Goal: Task Accomplishment & Management: Manage account settings

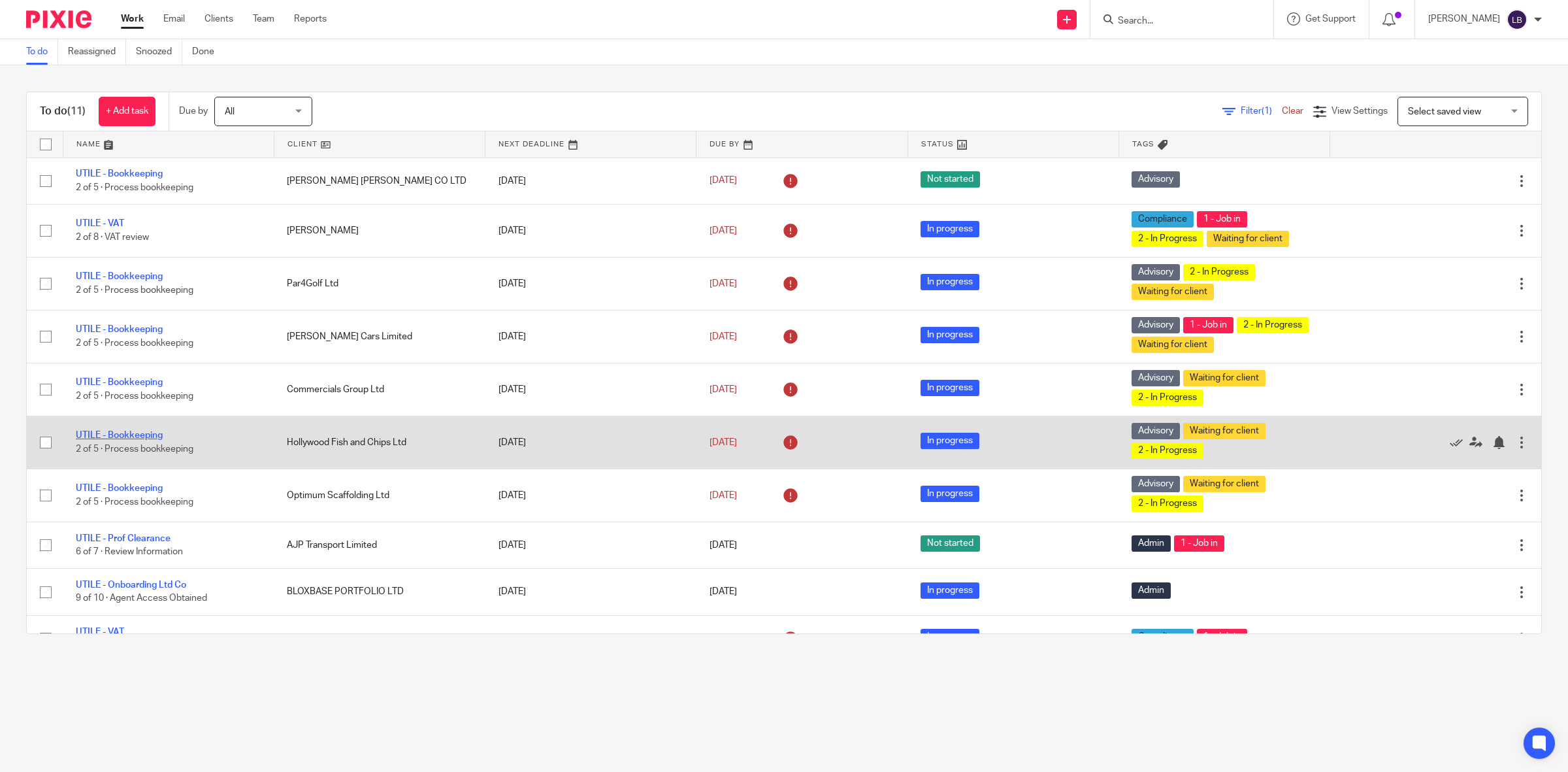
click at [122, 435] on link "UTILE - Bookkeeping" at bounding box center [119, 435] width 87 height 10
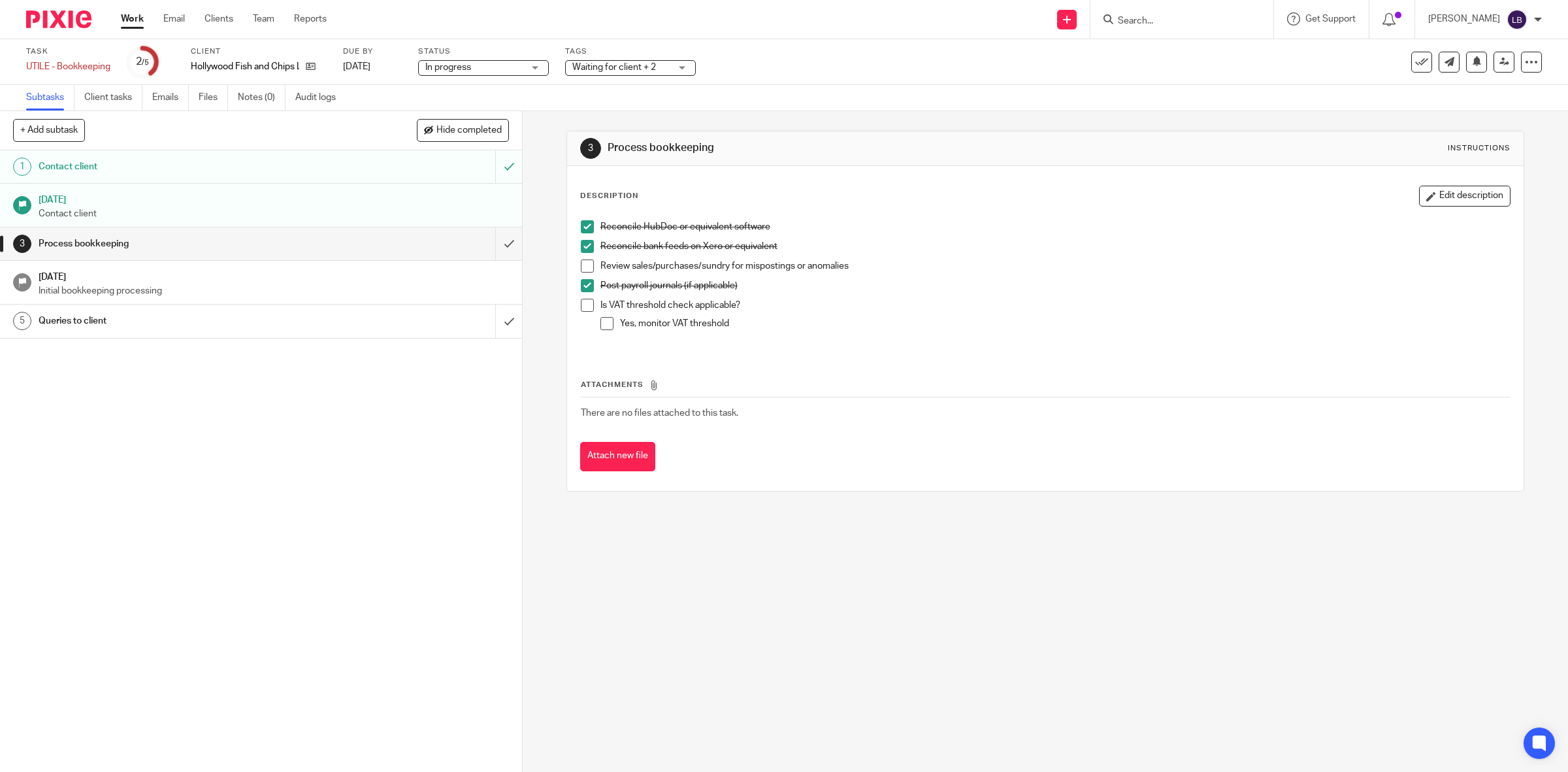
click at [581, 306] on span at bounding box center [587, 306] width 13 height 13
click at [603, 324] on span at bounding box center [607, 324] width 13 height 13
click at [491, 244] on input "submit" at bounding box center [261, 243] width 522 height 33
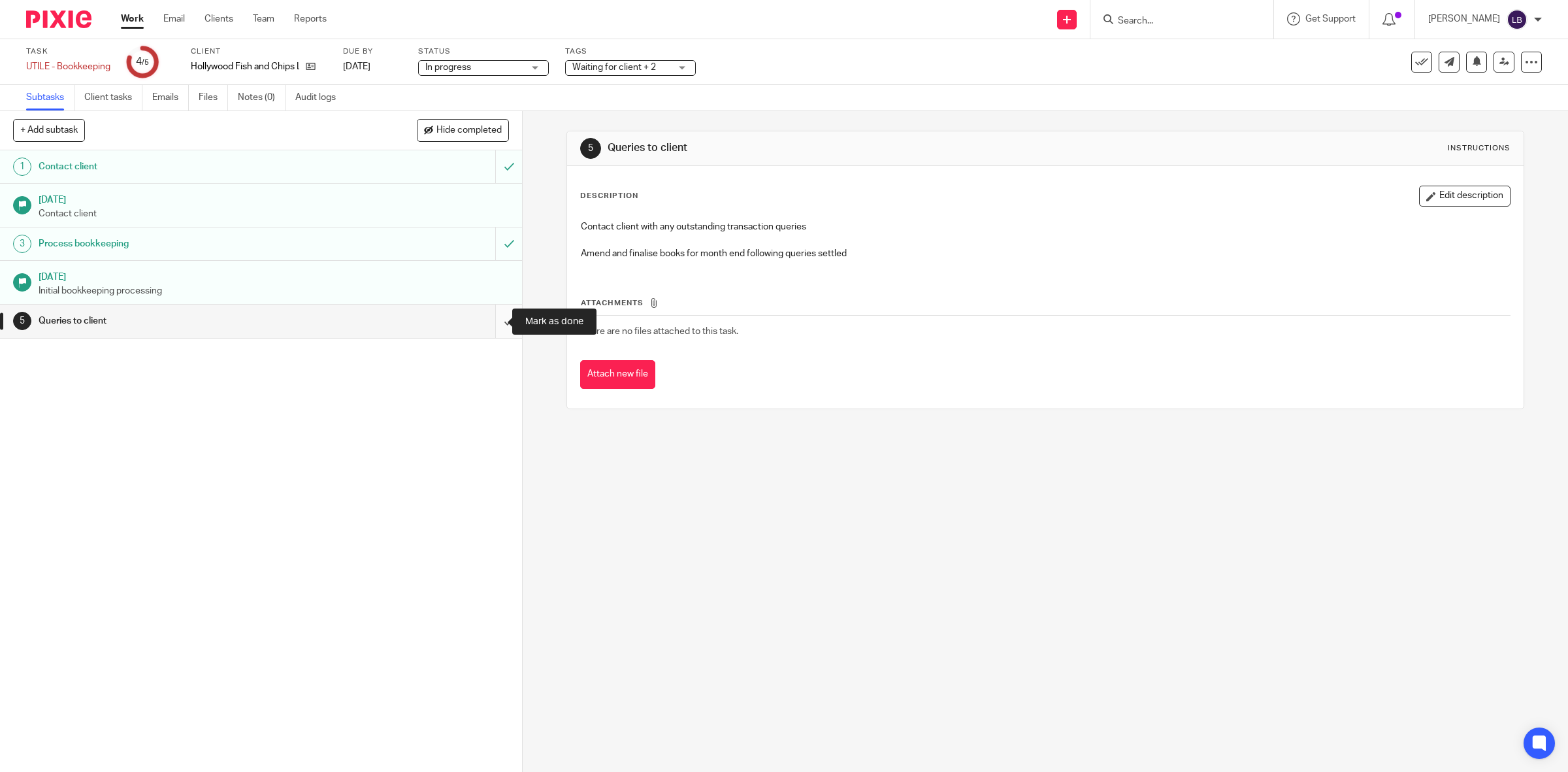
click at [491, 322] on input "submit" at bounding box center [261, 321] width 522 height 33
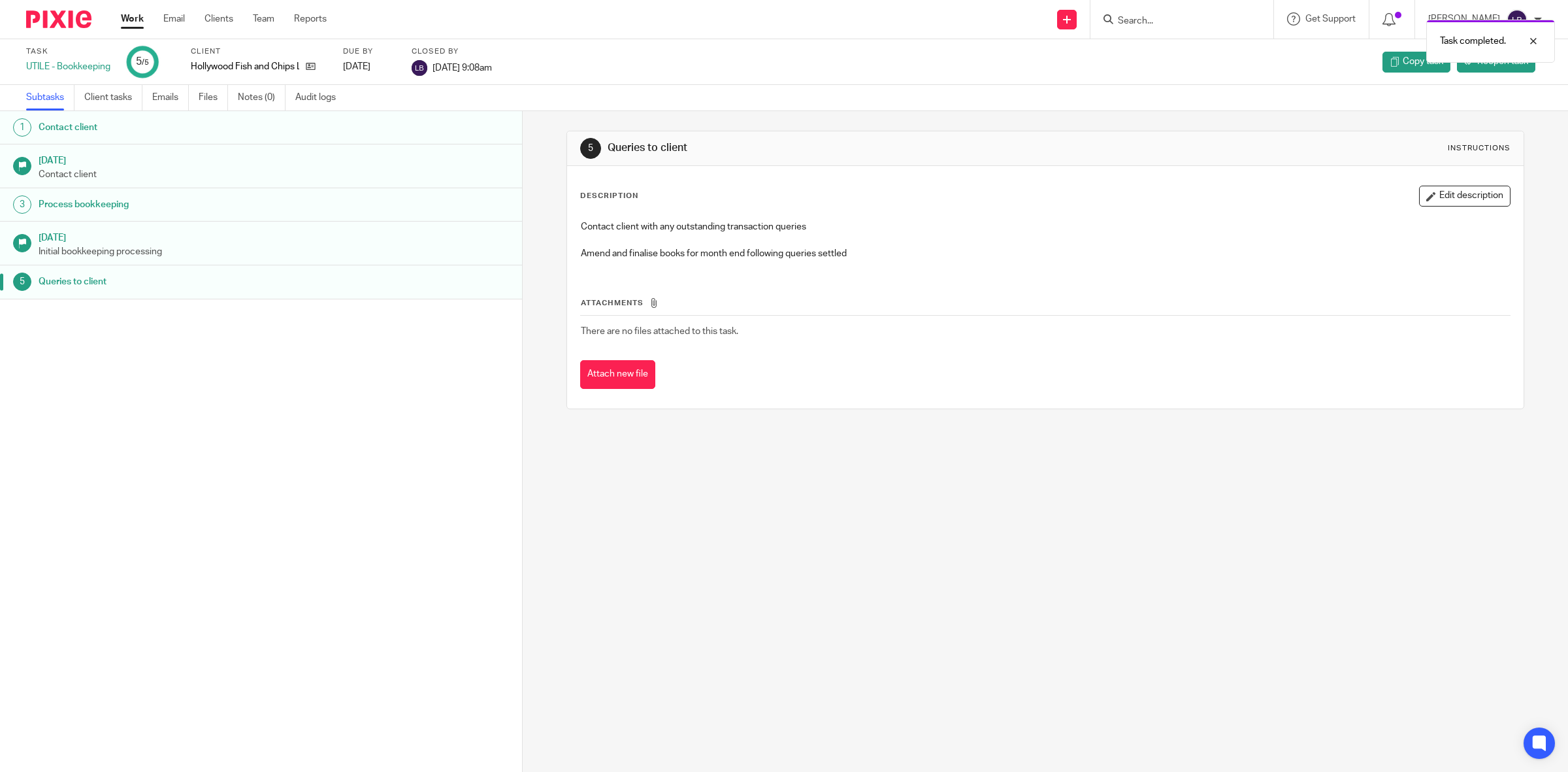
click at [135, 23] on link "Work" at bounding box center [132, 19] width 23 height 13
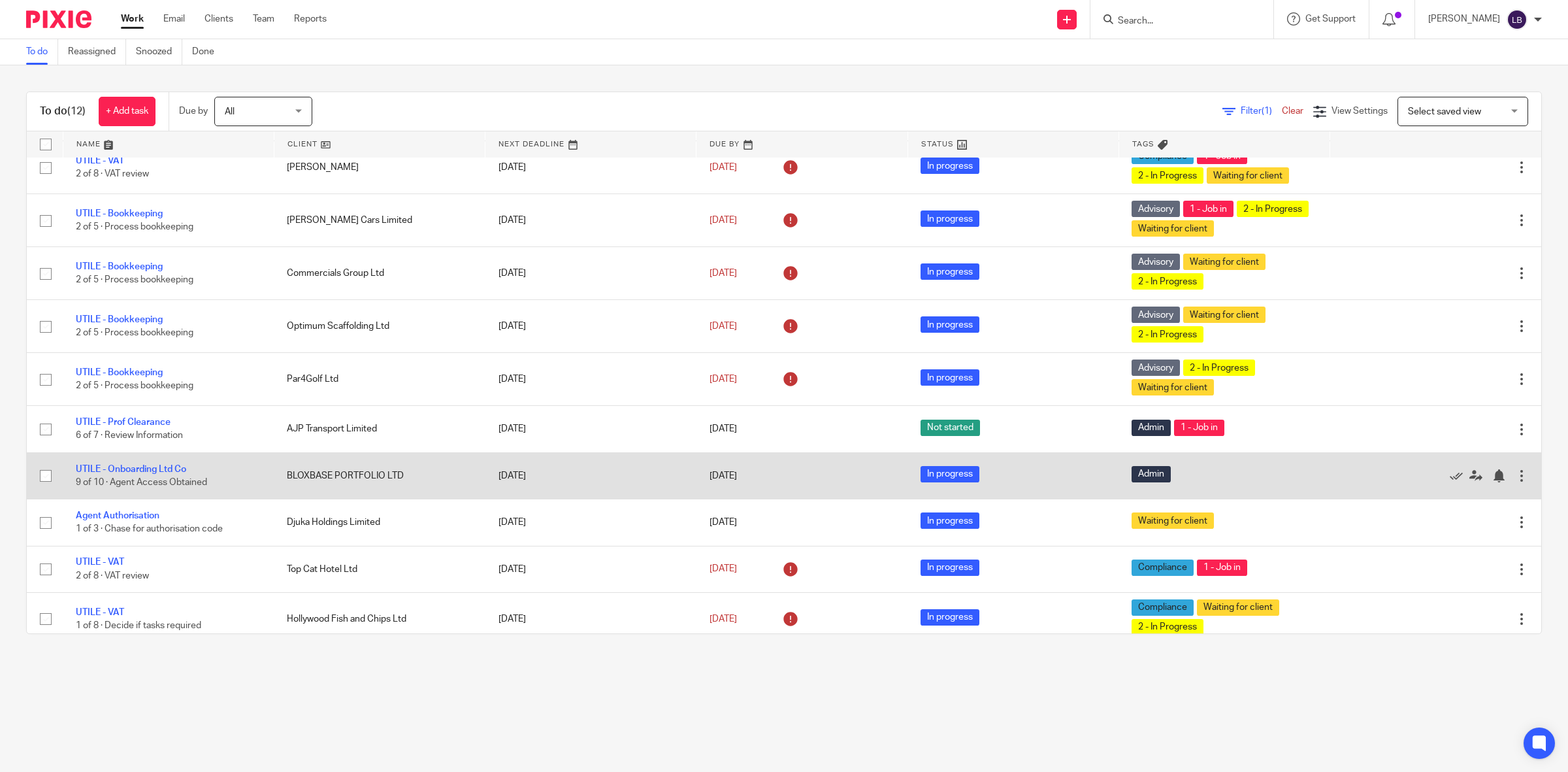
scroll to position [123, 0]
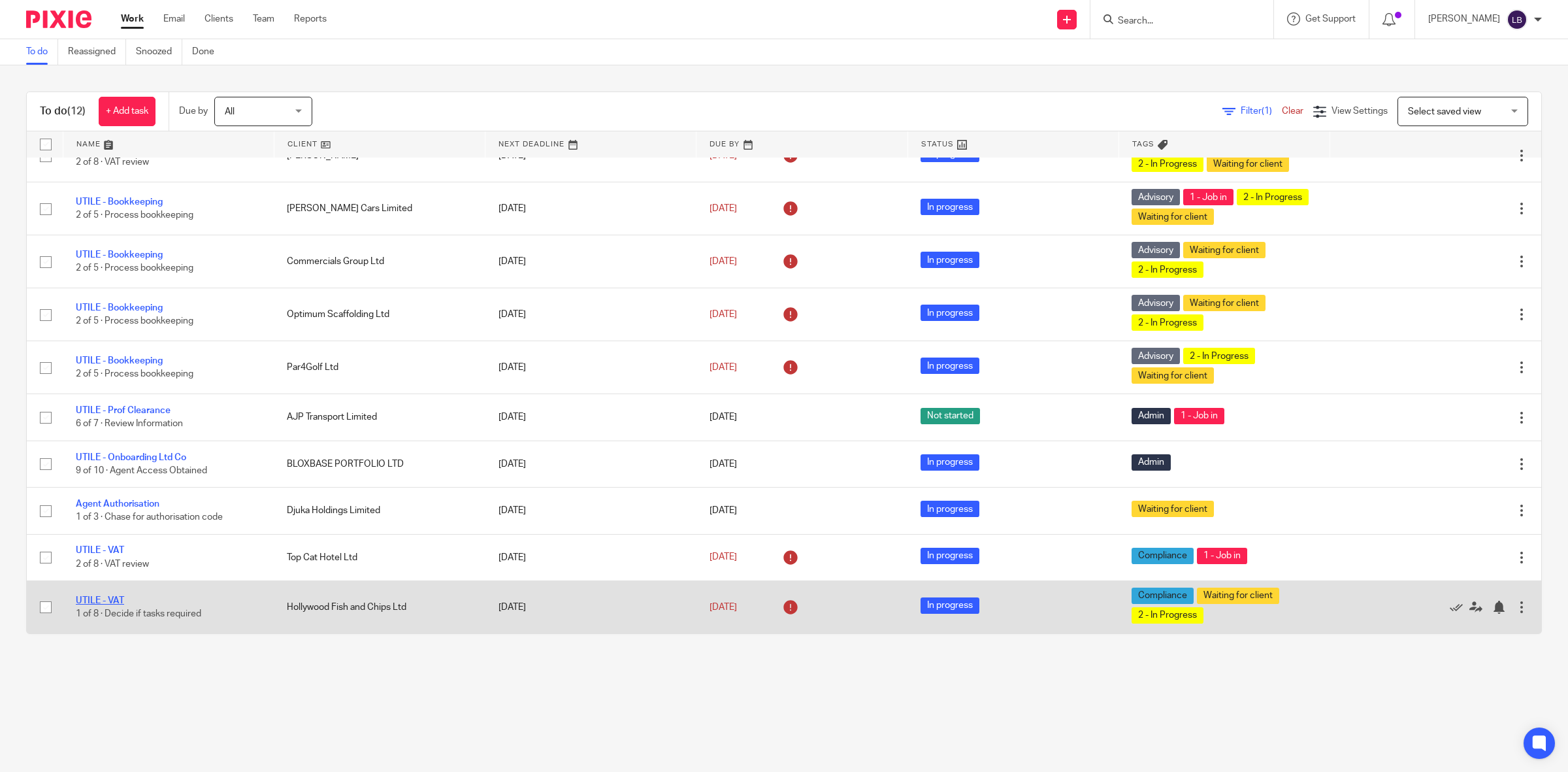
click at [118, 599] on link "UTILE - VAT" at bounding box center [100, 601] width 48 height 10
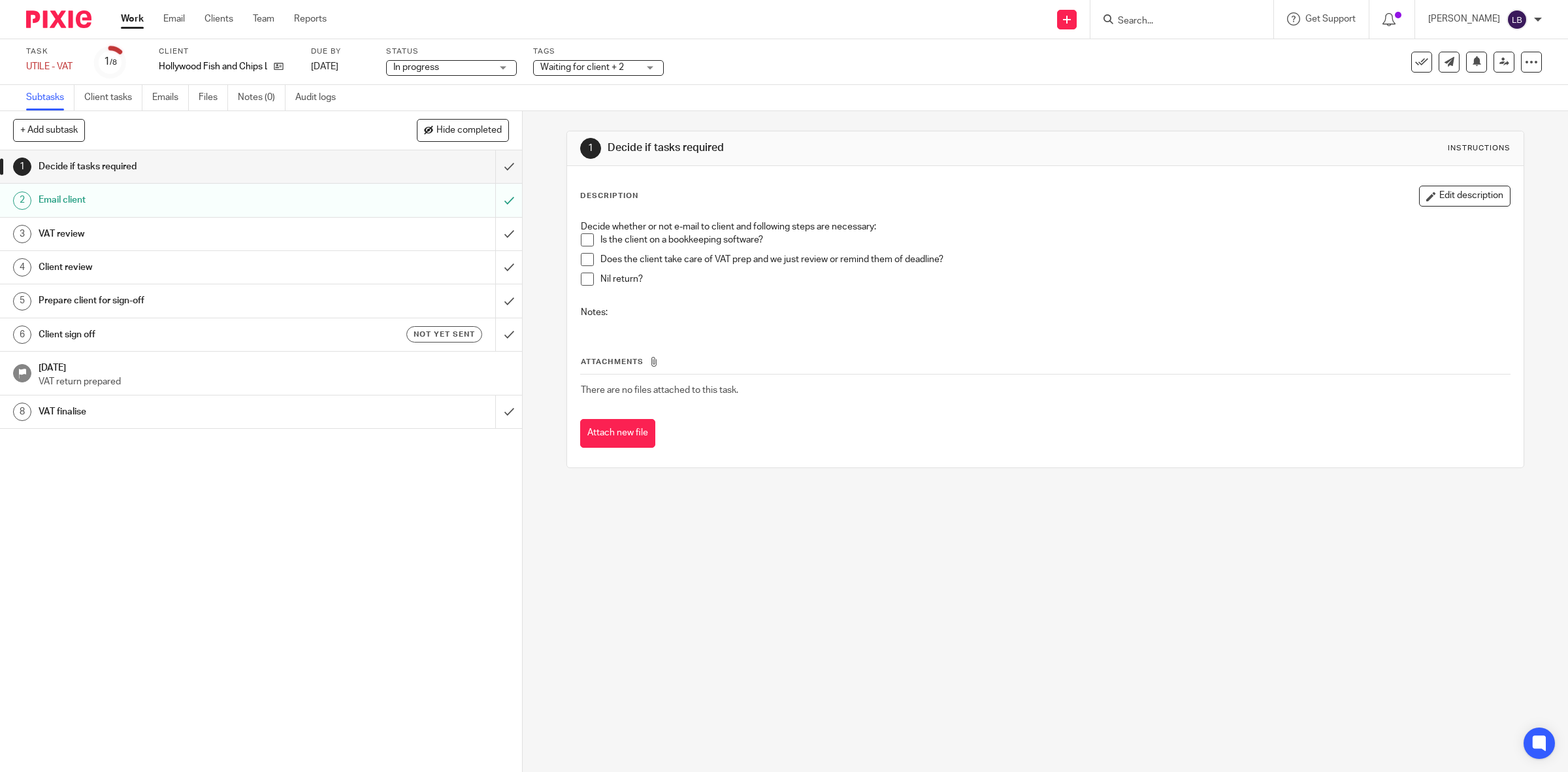
click at [583, 238] on span at bounding box center [587, 240] width 13 height 13
click at [490, 234] on input "submit" at bounding box center [261, 234] width 522 height 33
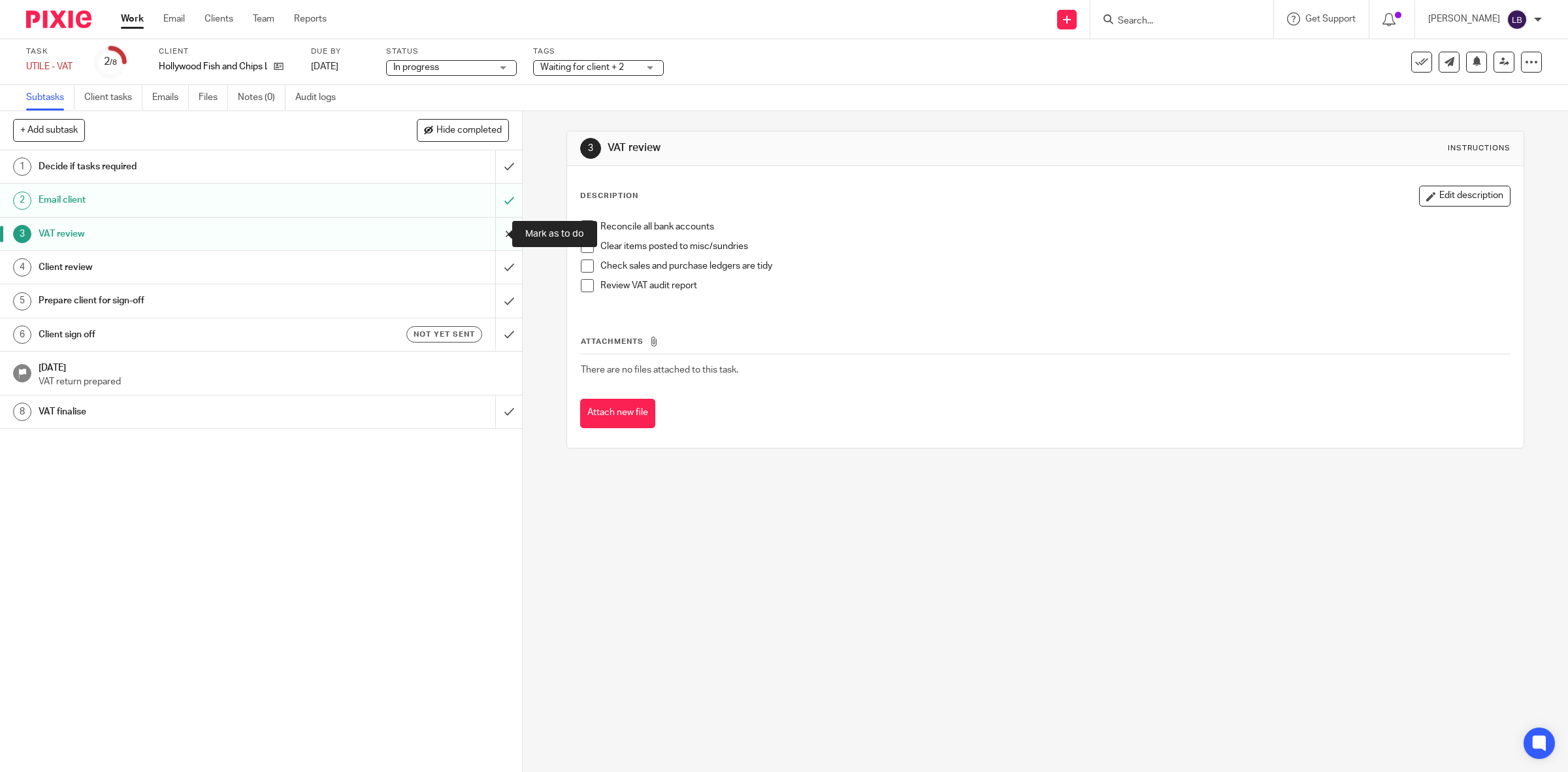
click at [487, 233] on input "submit" at bounding box center [261, 234] width 522 height 33
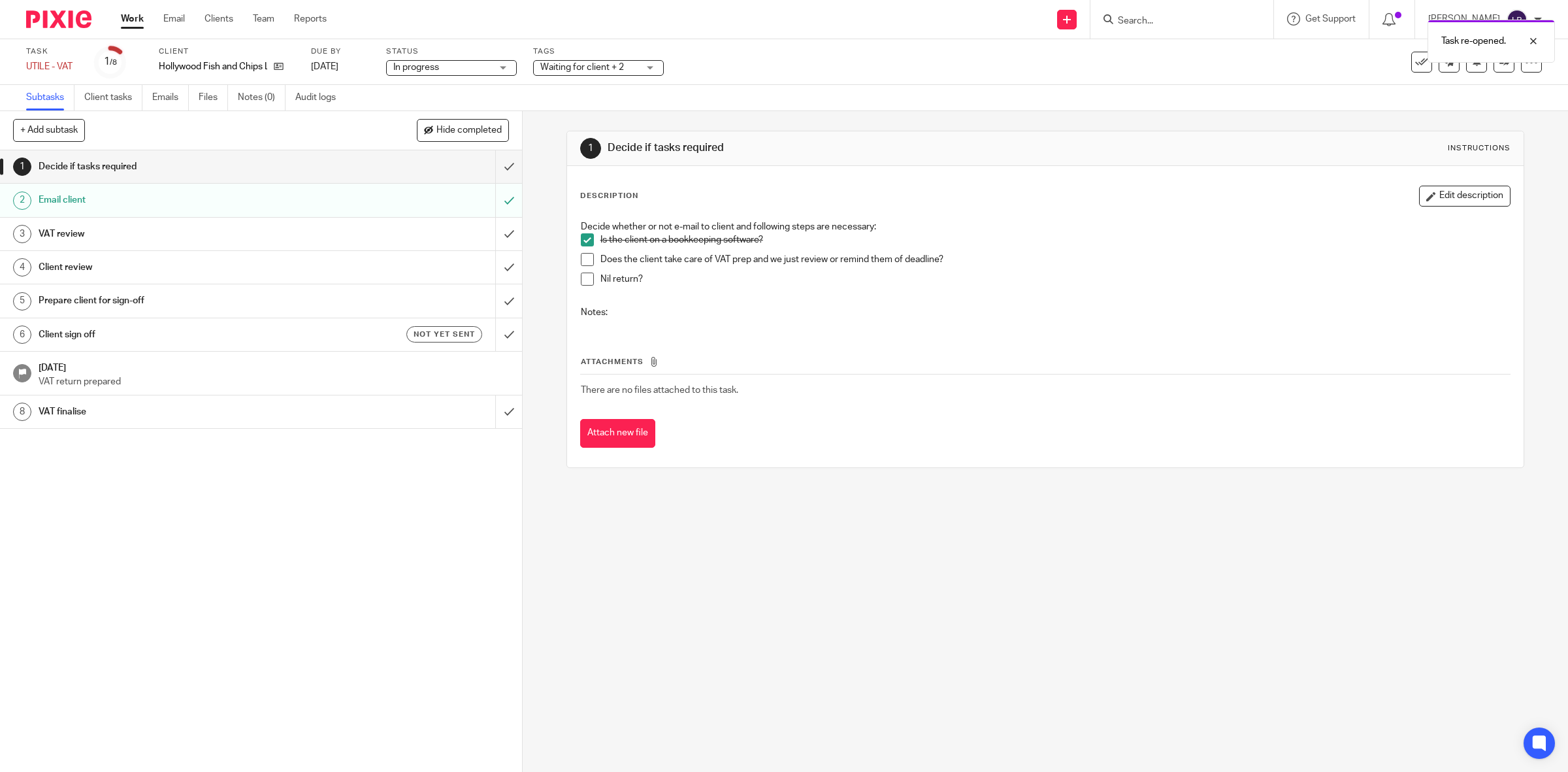
click at [314, 227] on h1 "VAT review" at bounding box center [186, 234] width 296 height 20
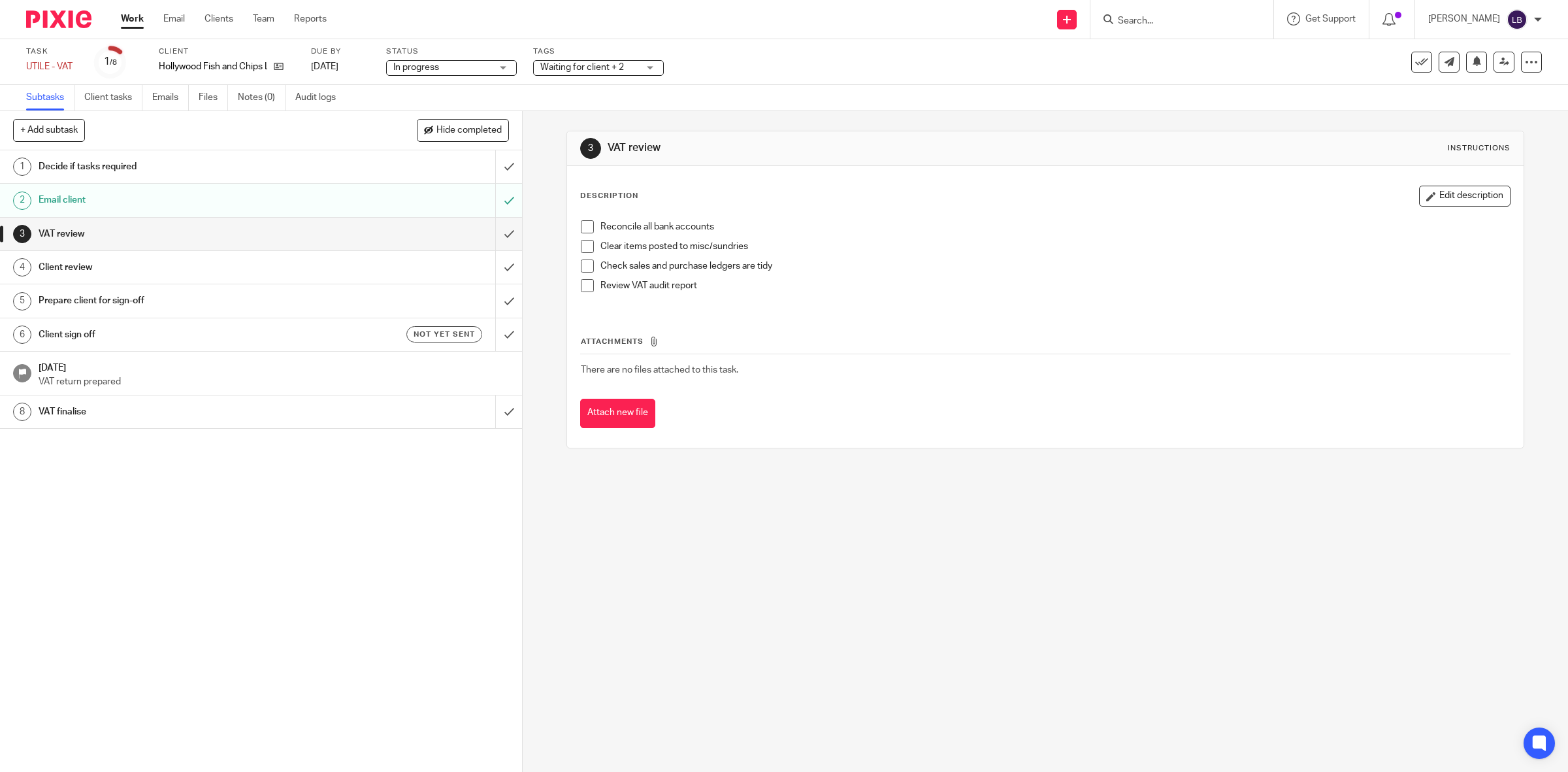
click at [581, 226] on span at bounding box center [587, 227] width 13 height 13
click at [582, 226] on span at bounding box center [587, 227] width 13 height 13
click at [1190, 14] on form at bounding box center [1186, 19] width 139 height 16
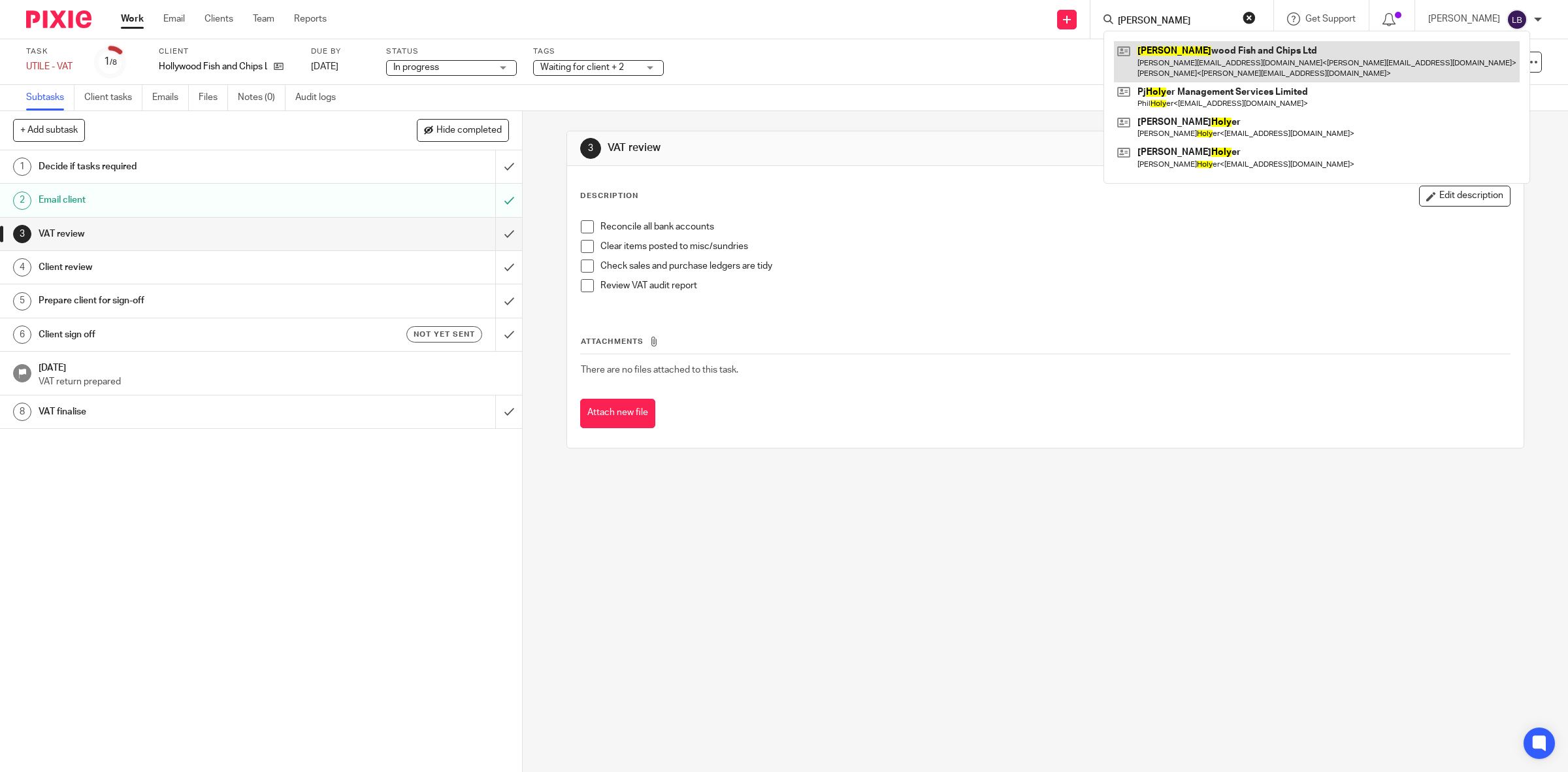
type input "holly"
click at [1183, 63] on link at bounding box center [1317, 61] width 406 height 40
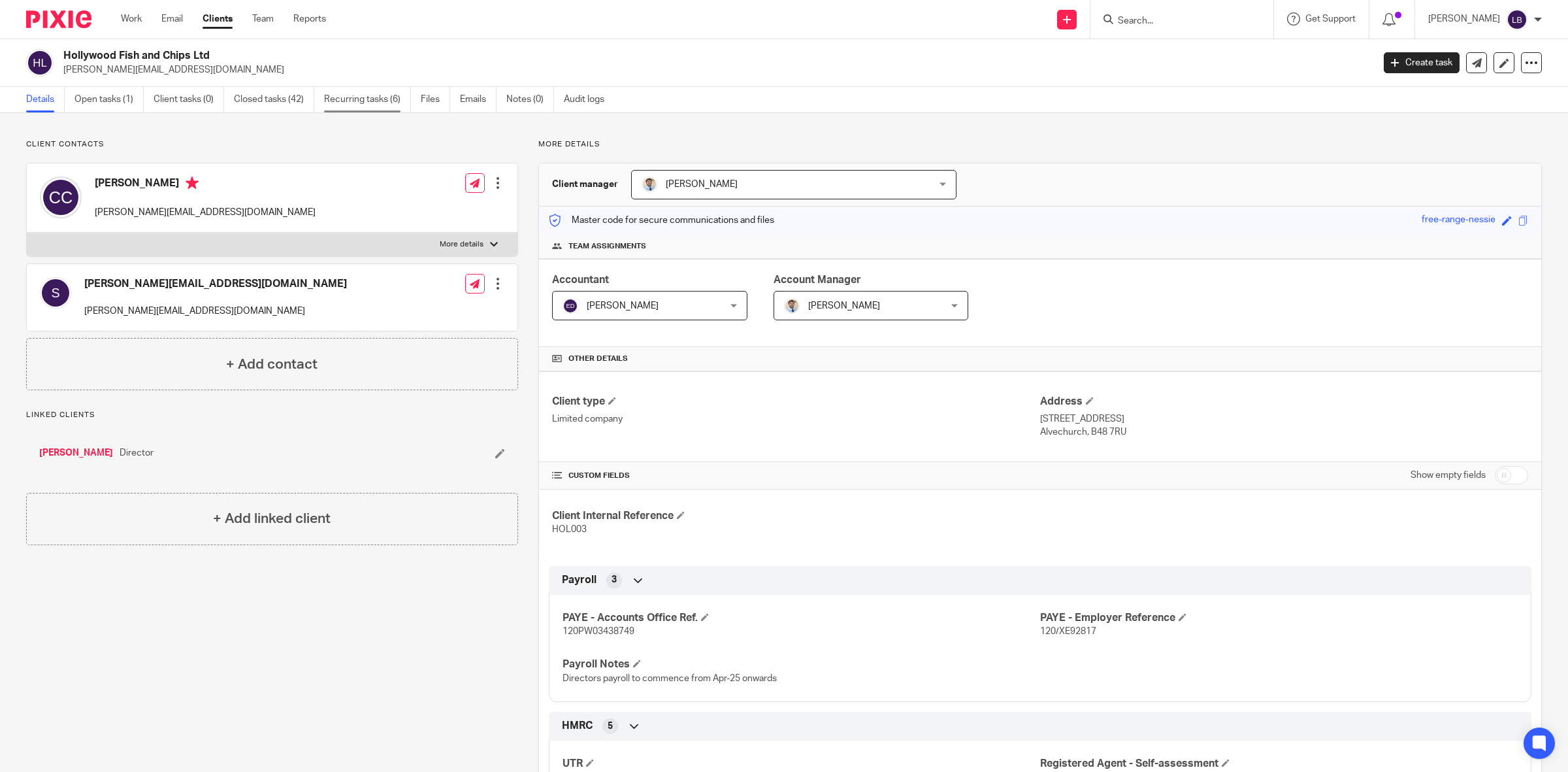
click at [345, 96] on link "Recurring tasks (6)" at bounding box center [368, 99] width 87 height 26
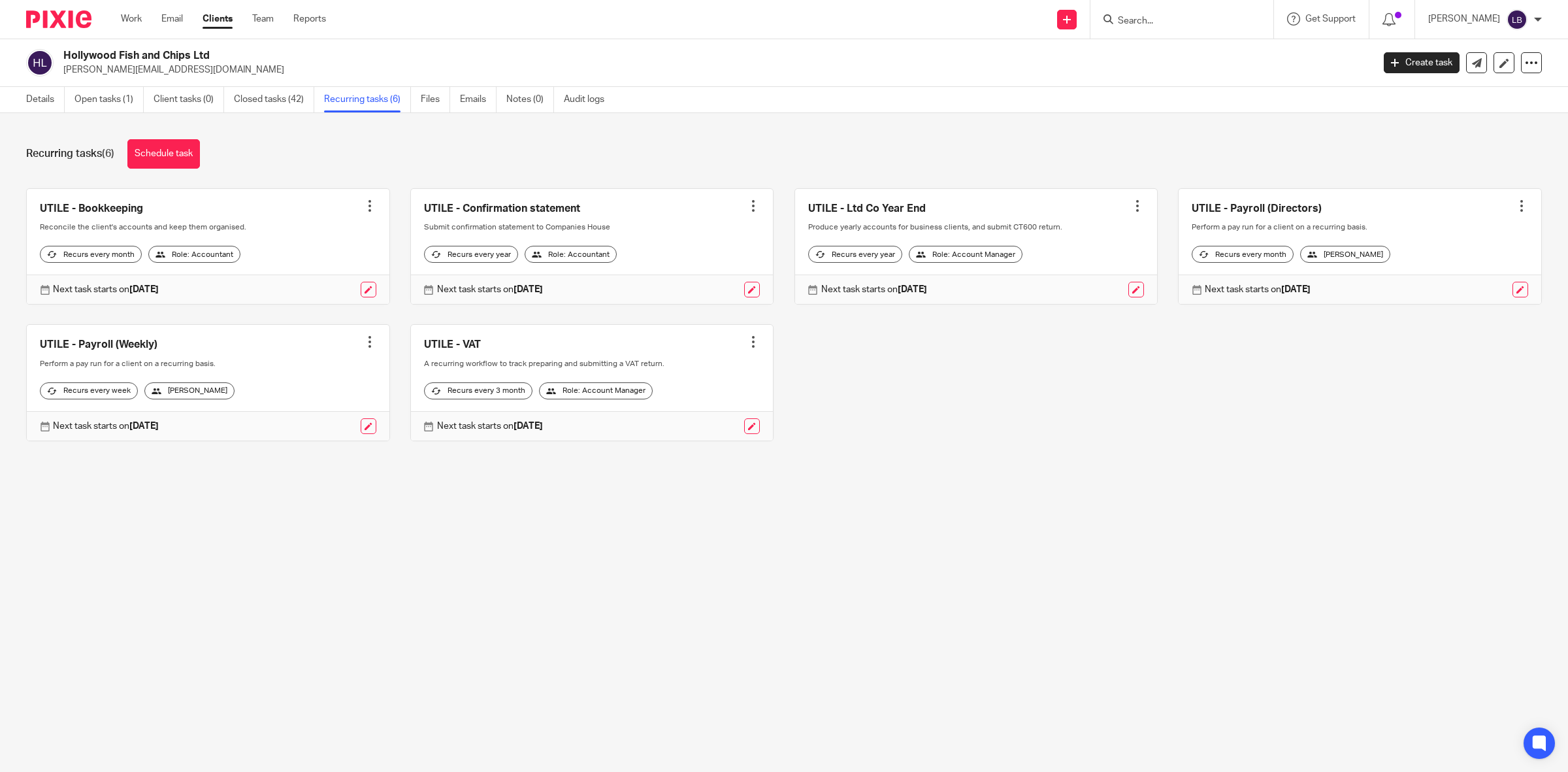
click at [270, 238] on link at bounding box center [208, 246] width 362 height 116
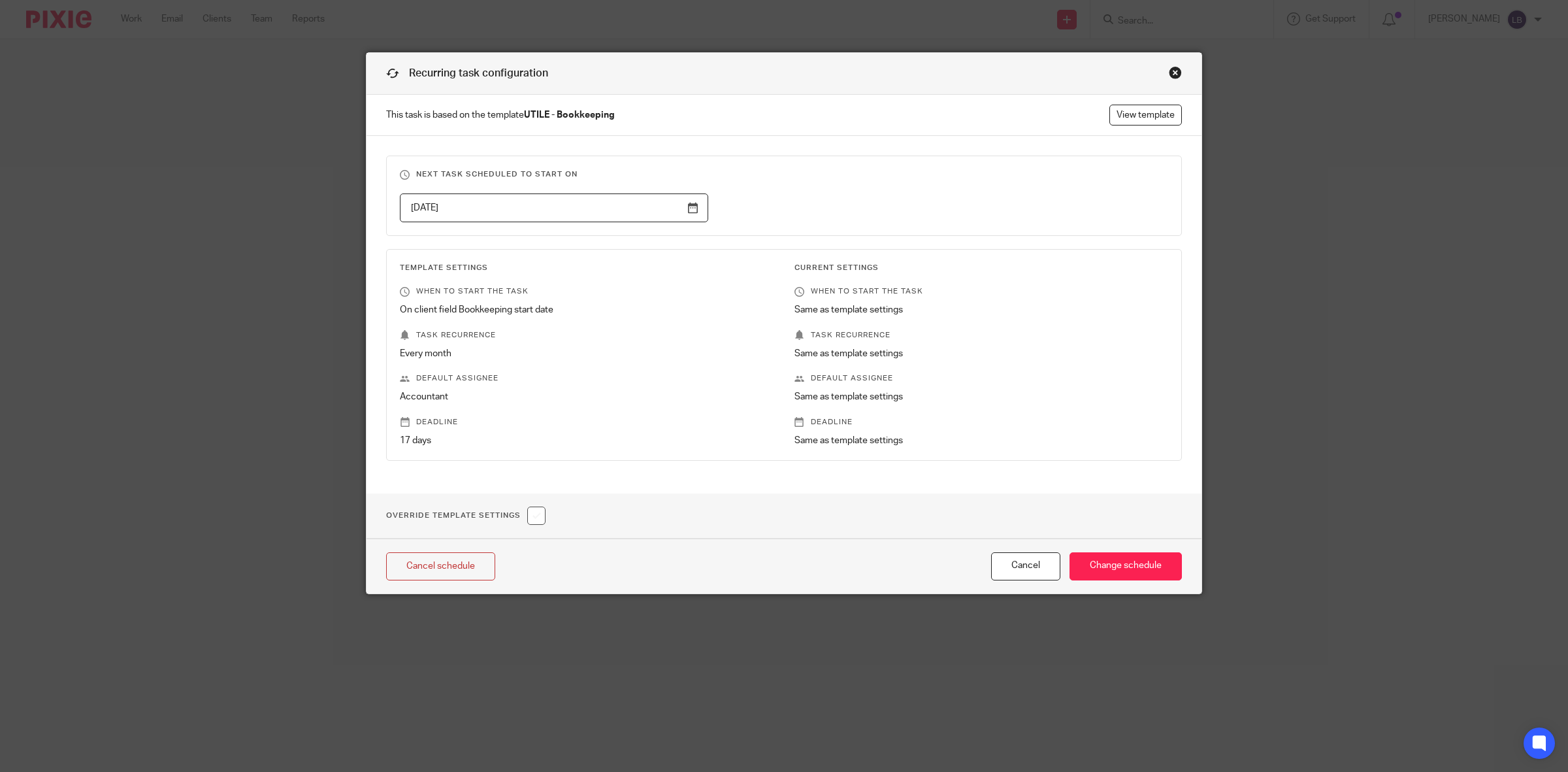
click at [1171, 72] on div "Close this dialog window" at bounding box center [1176, 72] width 13 height 13
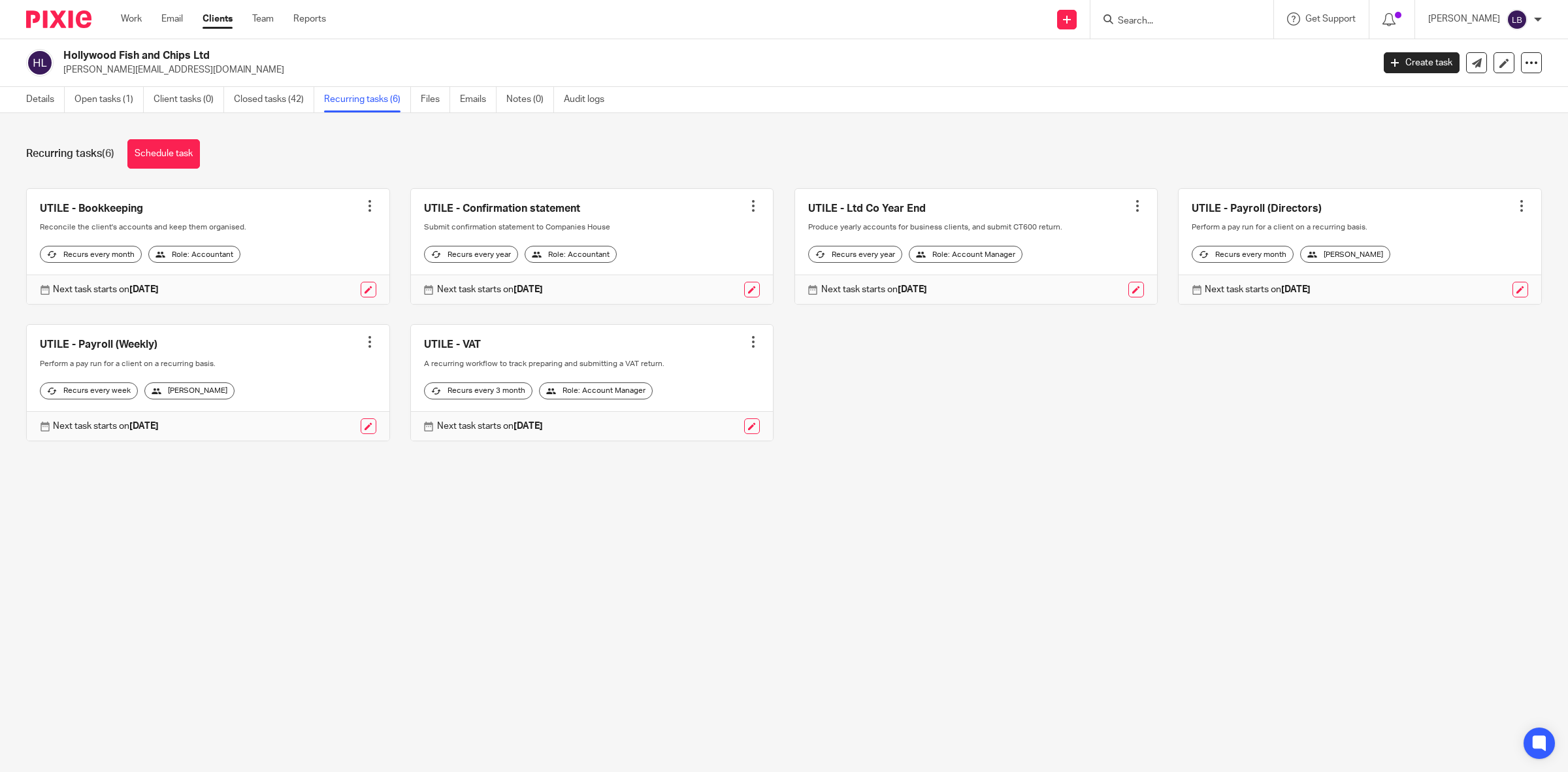
click at [363, 203] on div at bounding box center [370, 206] width 13 height 13
click at [325, 156] on div "Recurring tasks (6) Schedule task" at bounding box center [784, 154] width 1516 height 29
click at [253, 99] on link "Closed tasks (42)" at bounding box center [274, 99] width 80 height 26
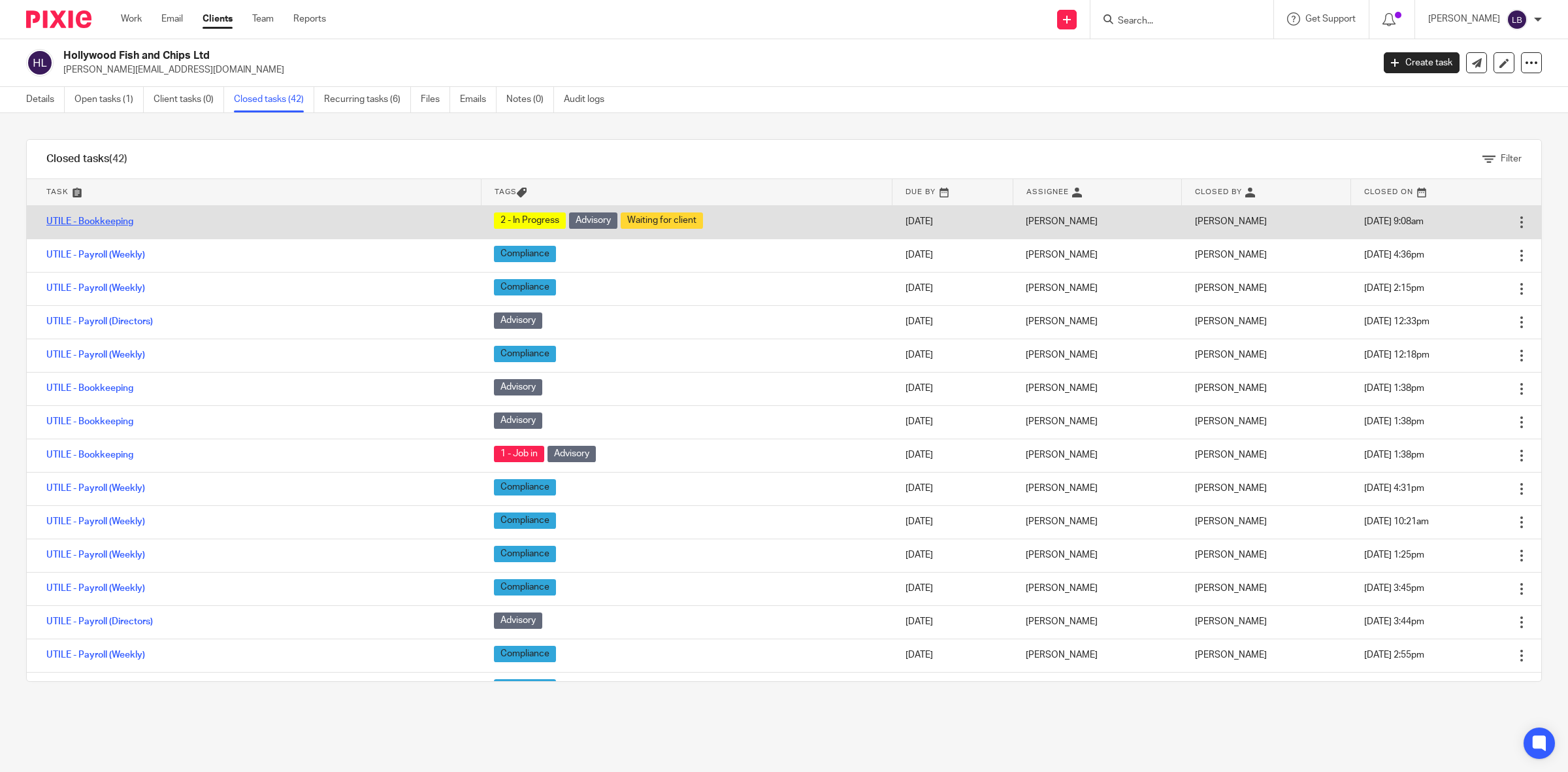
click at [115, 220] on link "UTILE - Bookkeeping" at bounding box center [89, 222] width 87 height 10
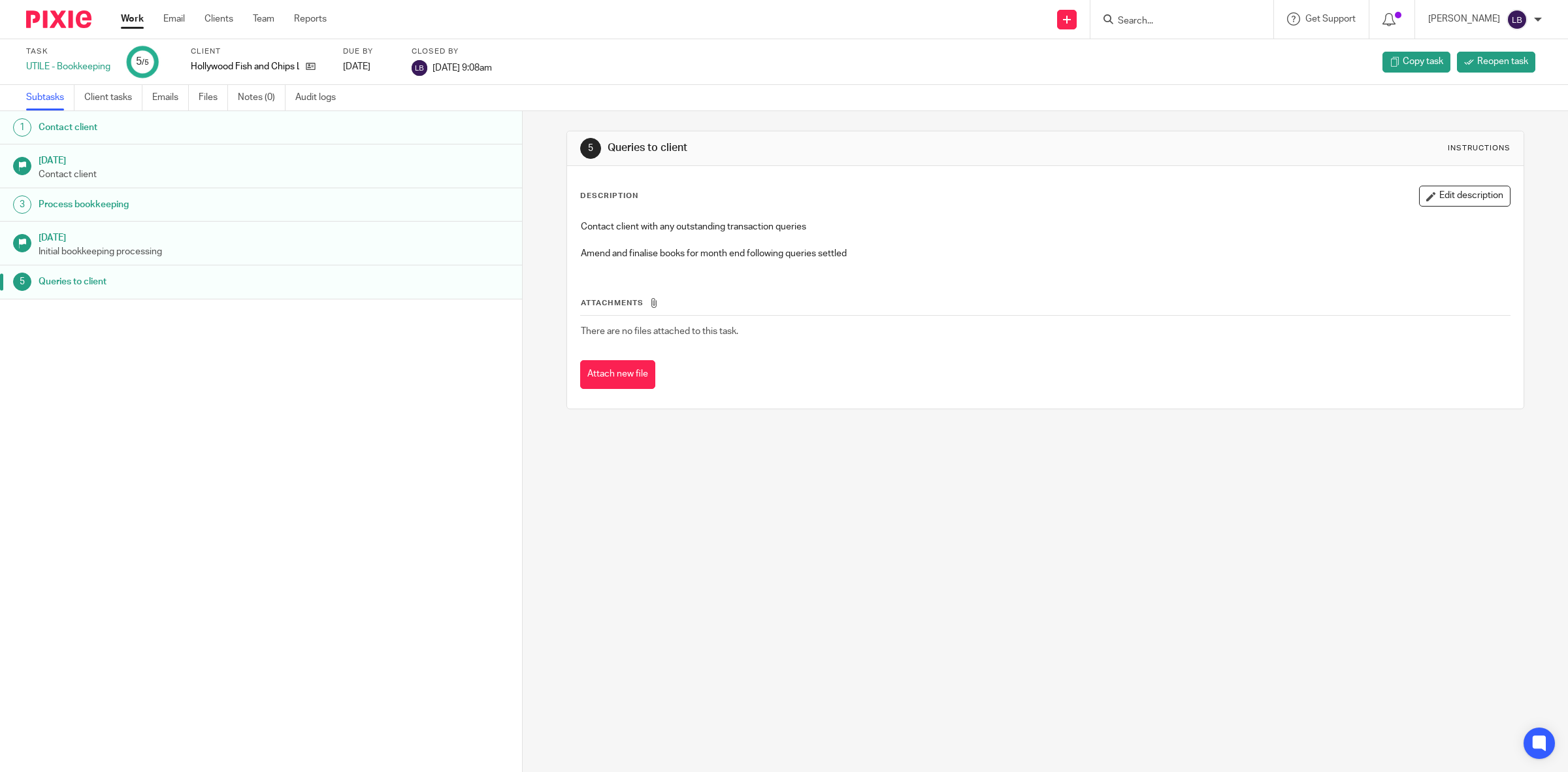
click at [246, 243] on h1 "[DATE]" at bounding box center [274, 236] width 471 height 16
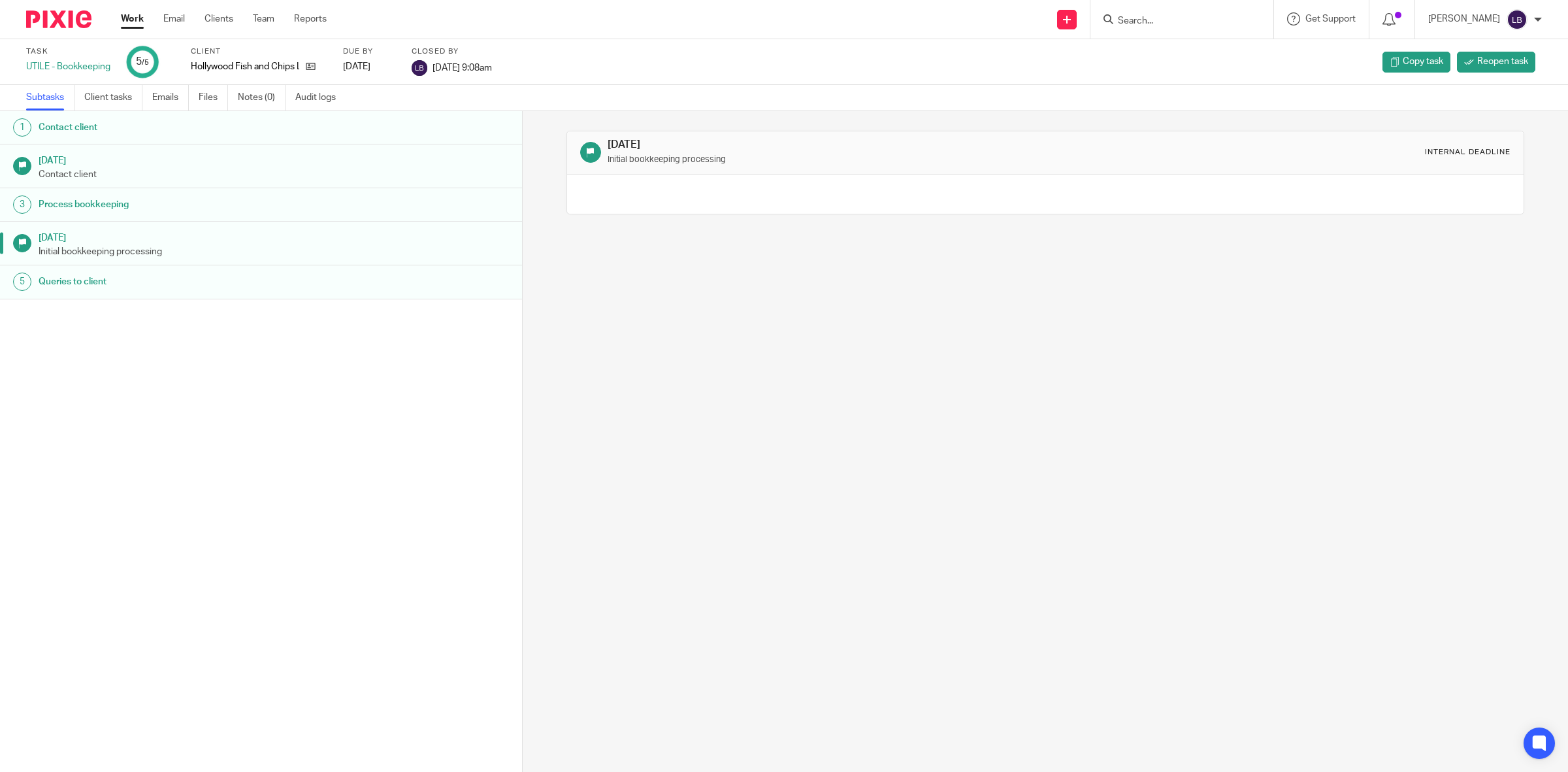
click at [132, 18] on link "Work" at bounding box center [132, 19] width 23 height 13
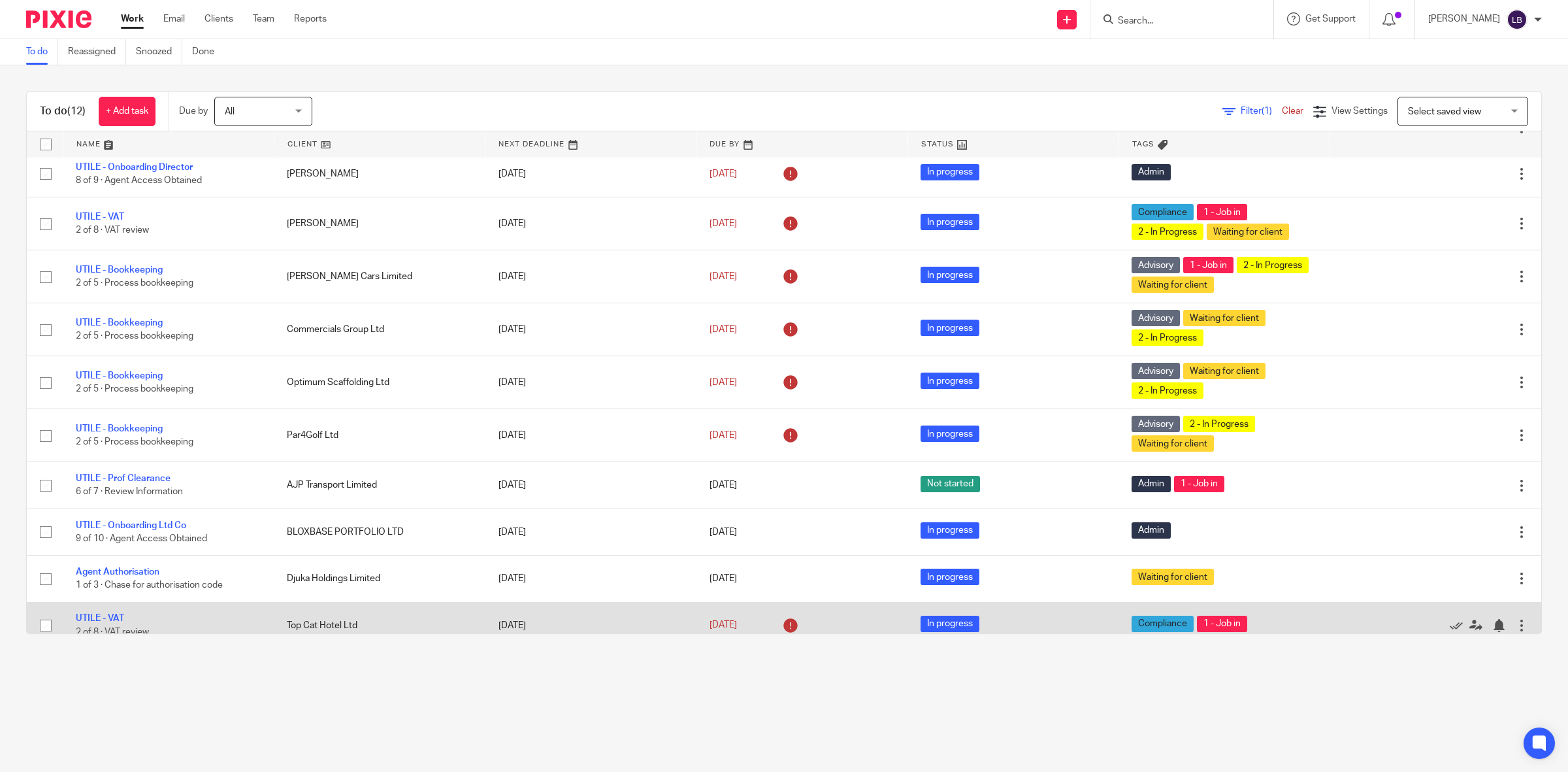
scroll to position [123, 0]
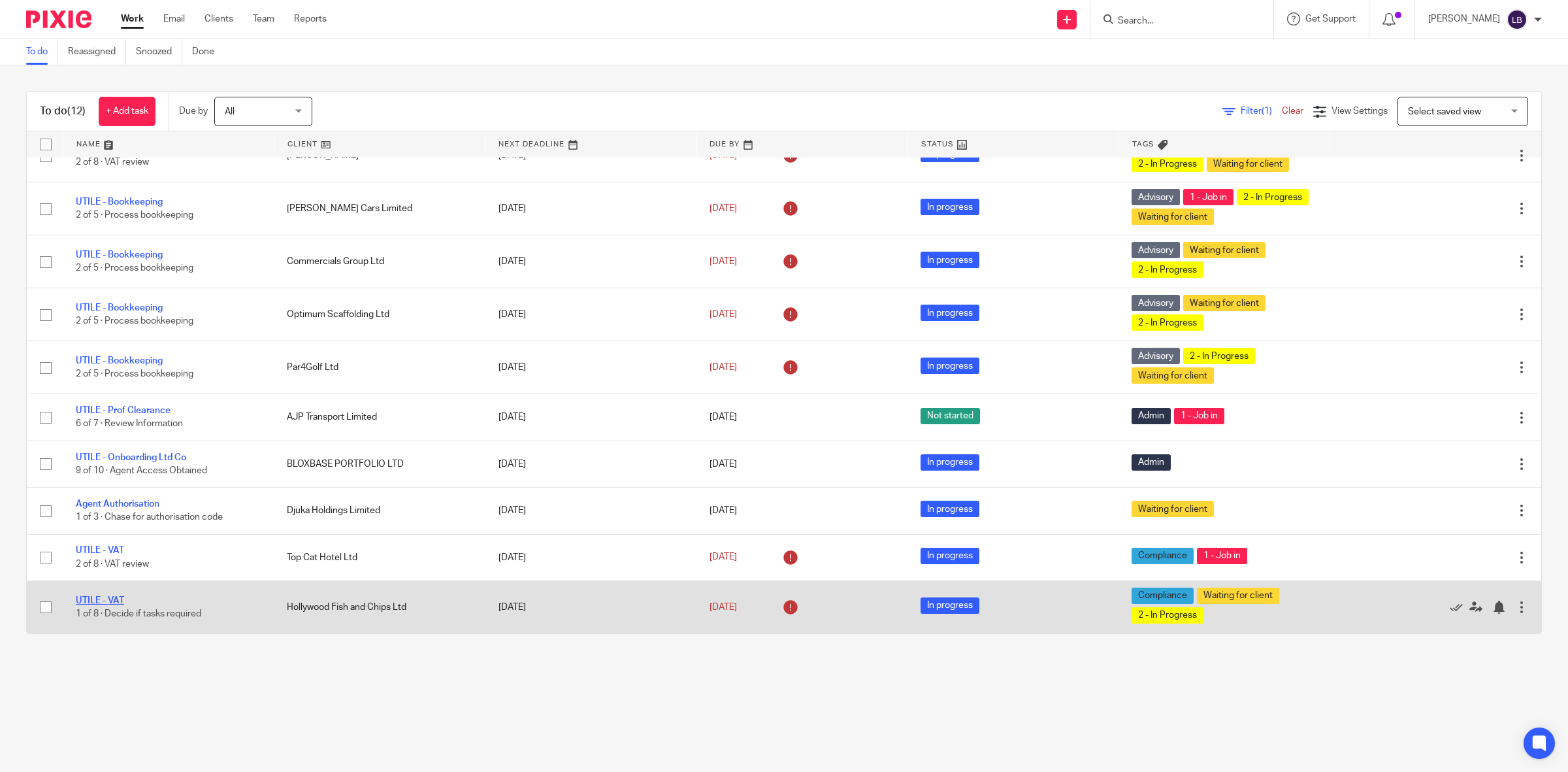
click at [118, 599] on link "UTILE - VAT" at bounding box center [100, 601] width 48 height 10
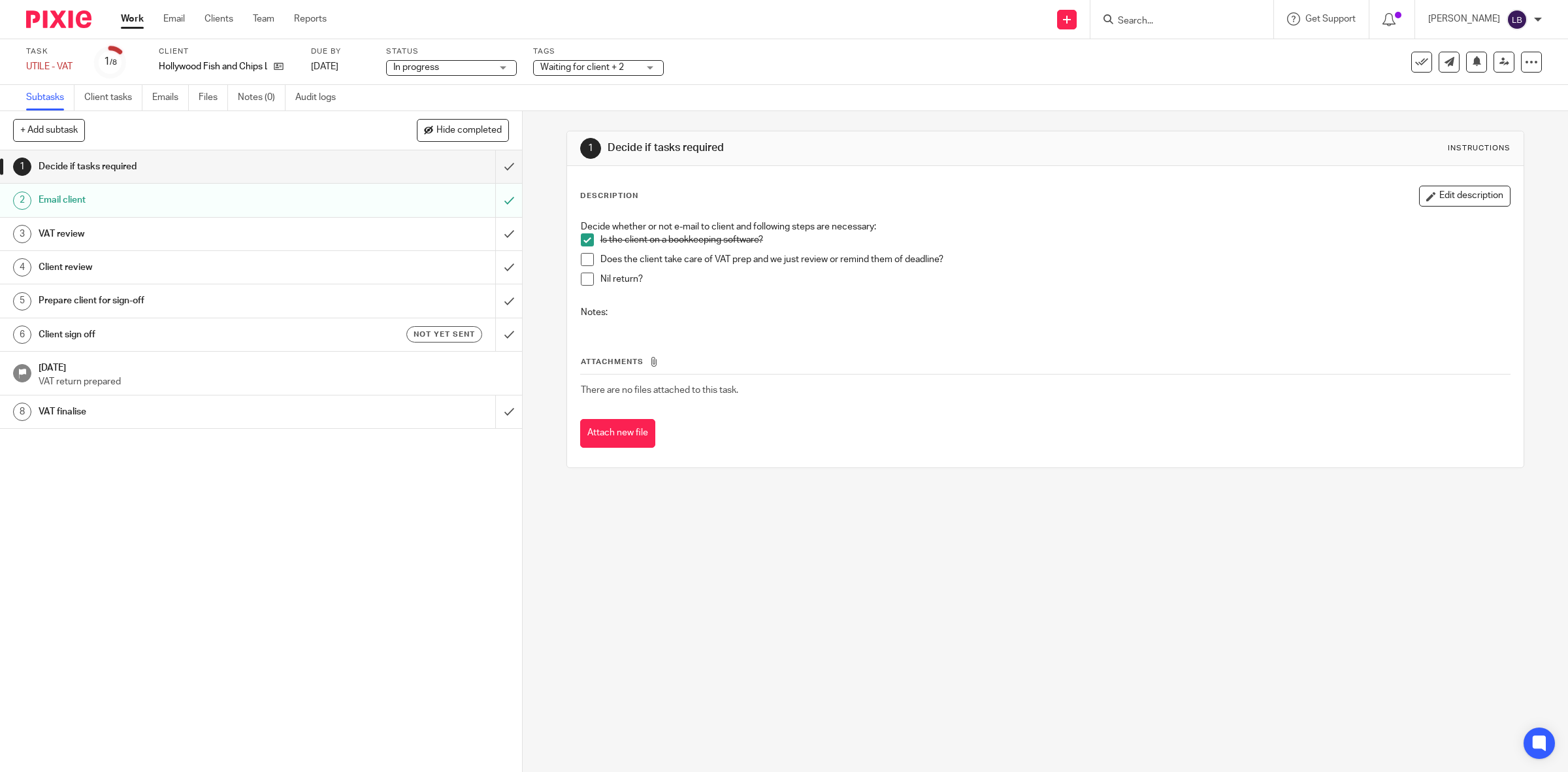
click at [201, 231] on h1 "VAT review" at bounding box center [186, 234] width 296 height 20
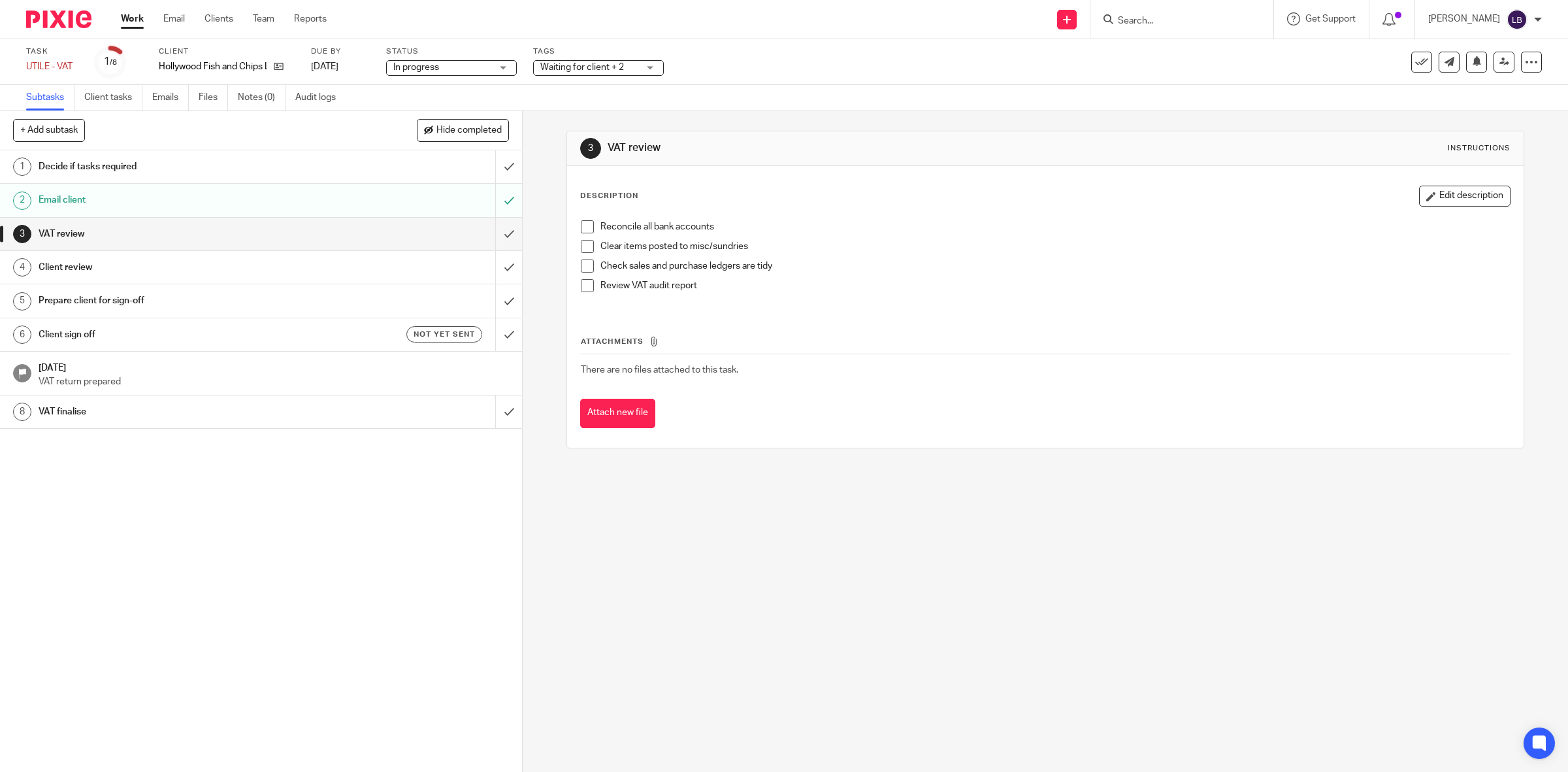
click at [131, 18] on link "Work" at bounding box center [132, 19] width 23 height 13
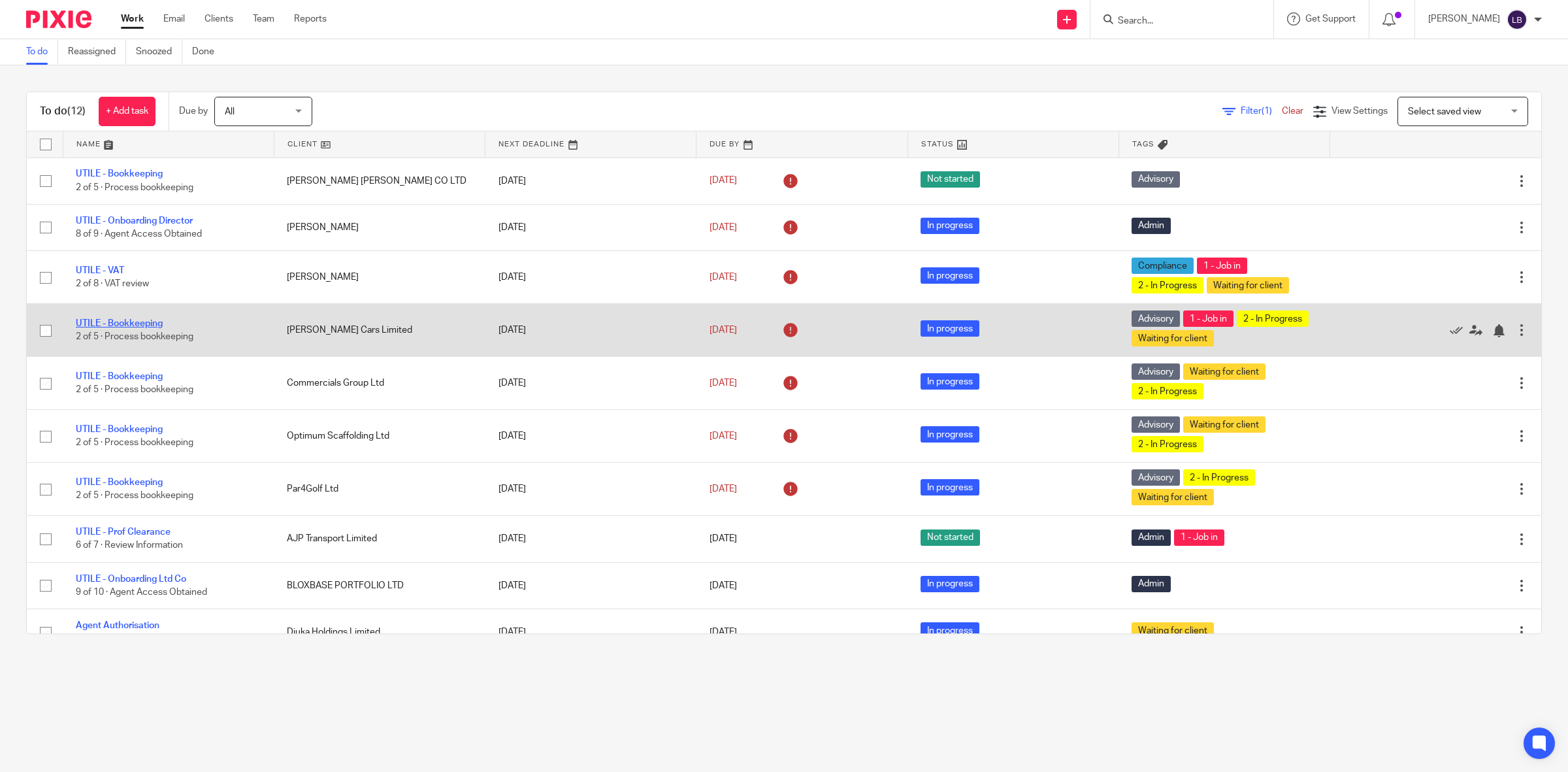
click at [125, 322] on link "UTILE - Bookkeeping" at bounding box center [119, 323] width 87 height 10
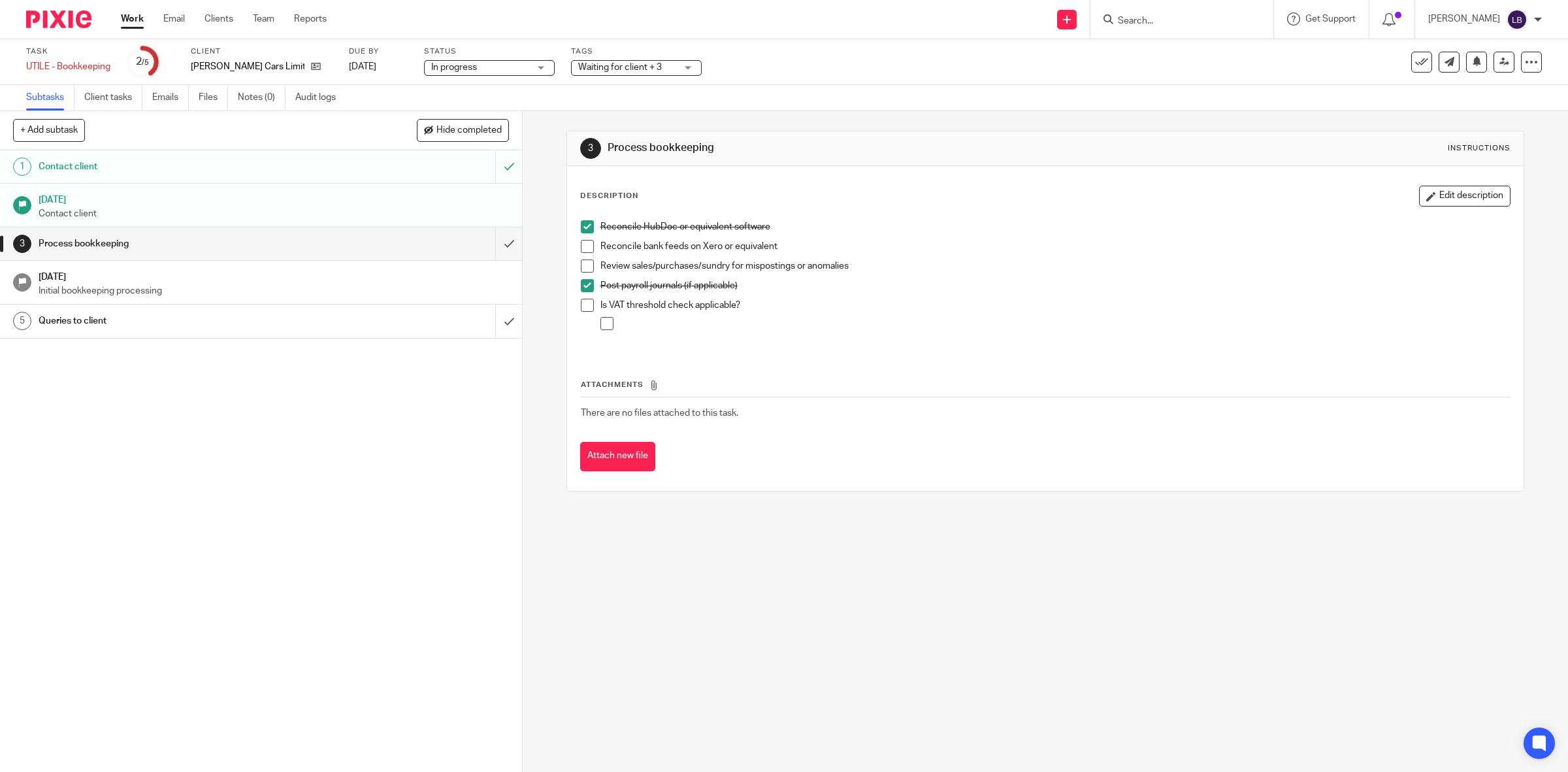
click at [285, 246] on h1 "Process bookkeeping" at bounding box center [186, 243] width 296 height 20
